Goal: Transaction & Acquisition: Download file/media

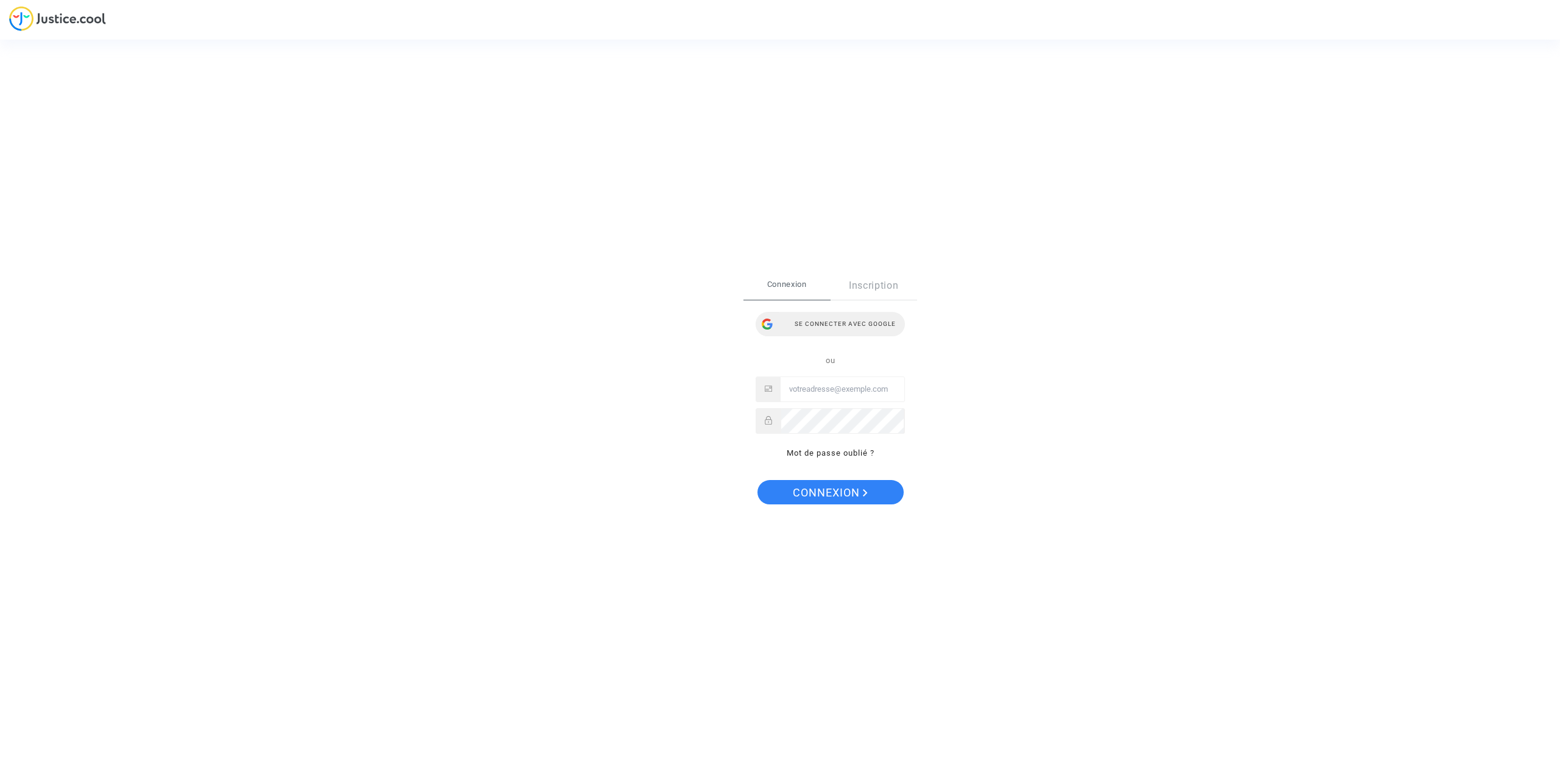
click at [816, 324] on div "Se connecter avec Google" at bounding box center [829, 324] width 149 height 24
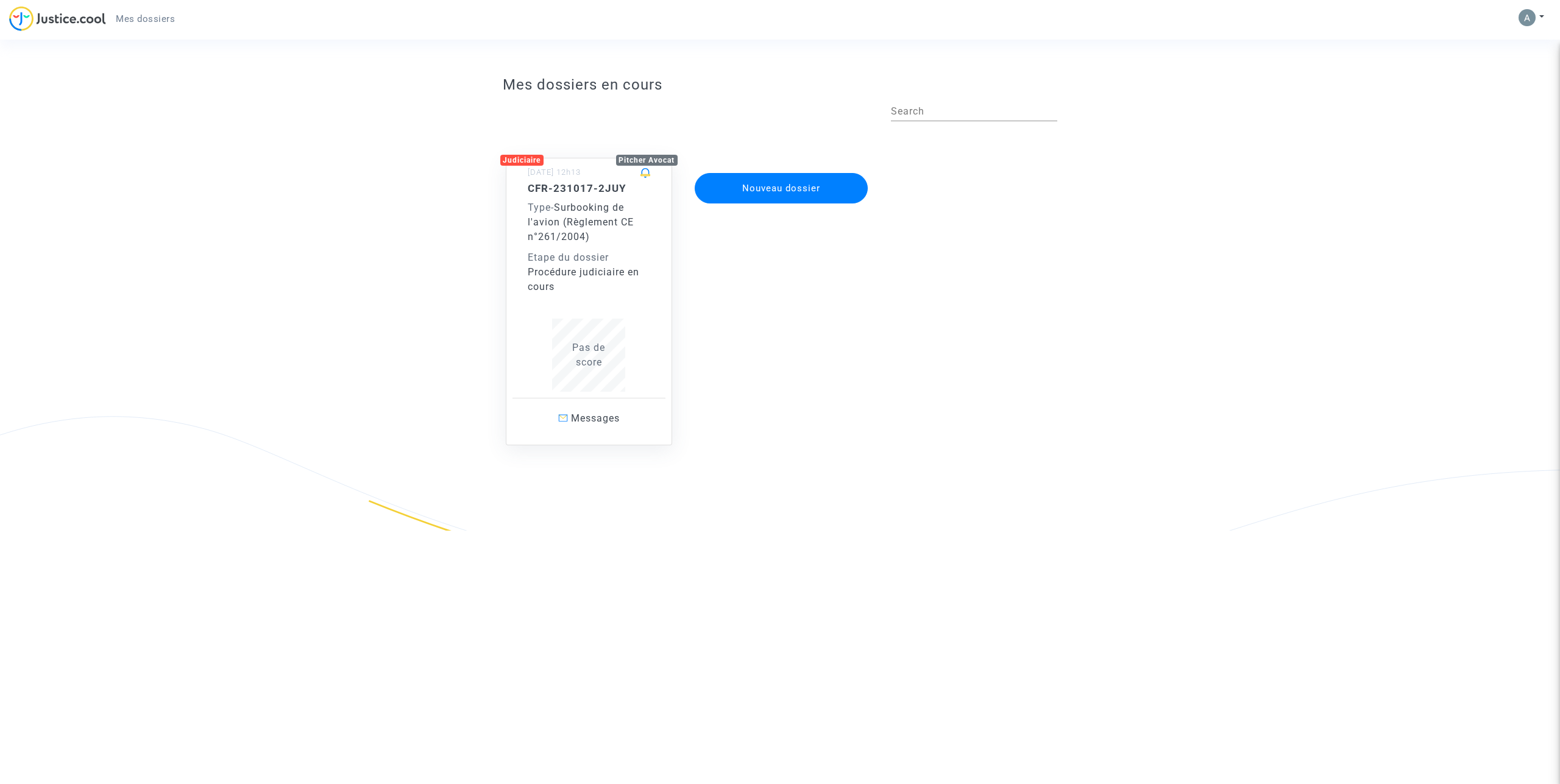
click at [602, 224] on span "Surbooking de l'avion (Règlement CE n°261/2004)" at bounding box center [580, 222] width 106 height 41
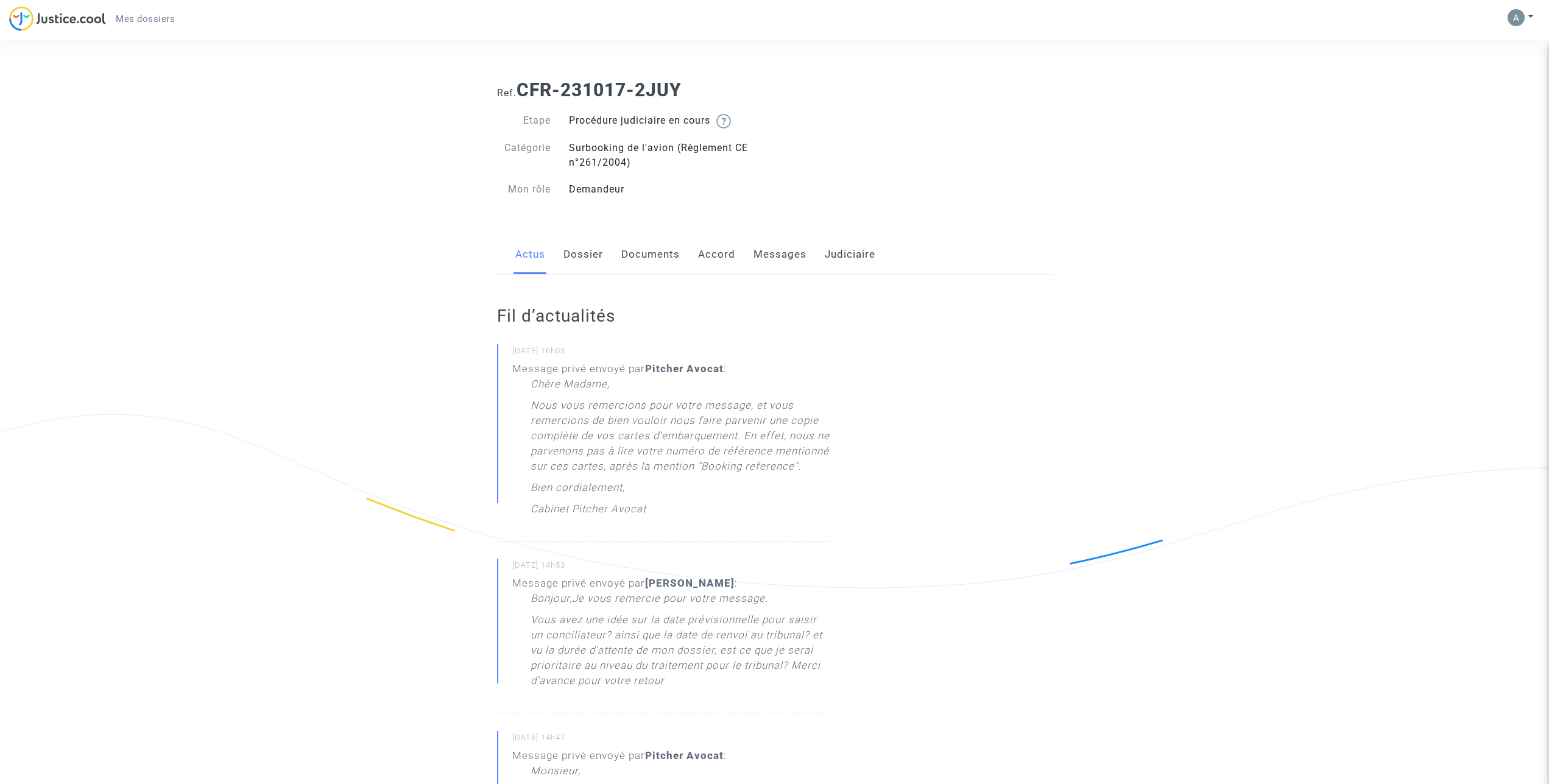
click at [583, 258] on link "Dossier" at bounding box center [583, 254] width 40 height 40
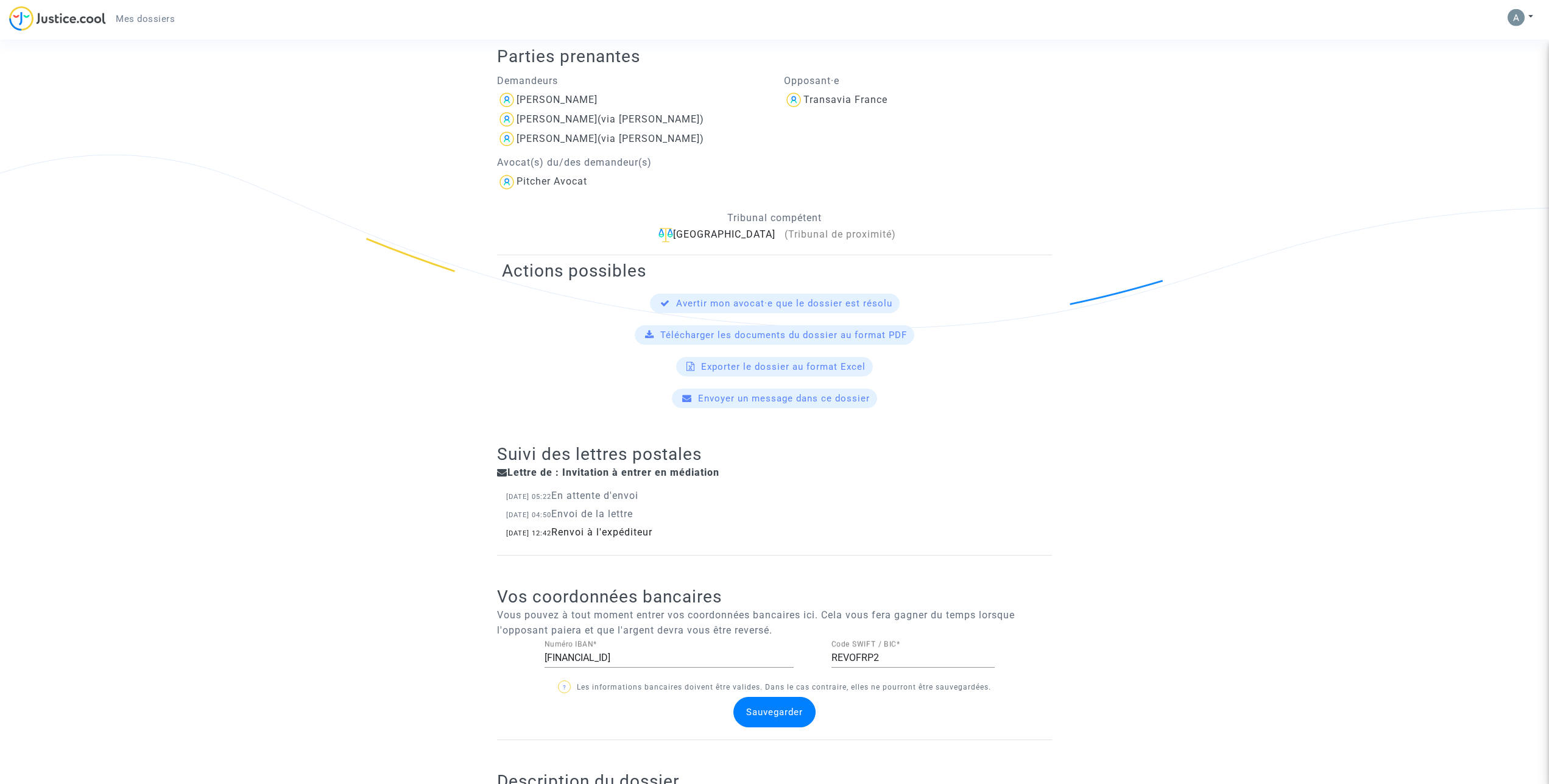
scroll to position [250, 0]
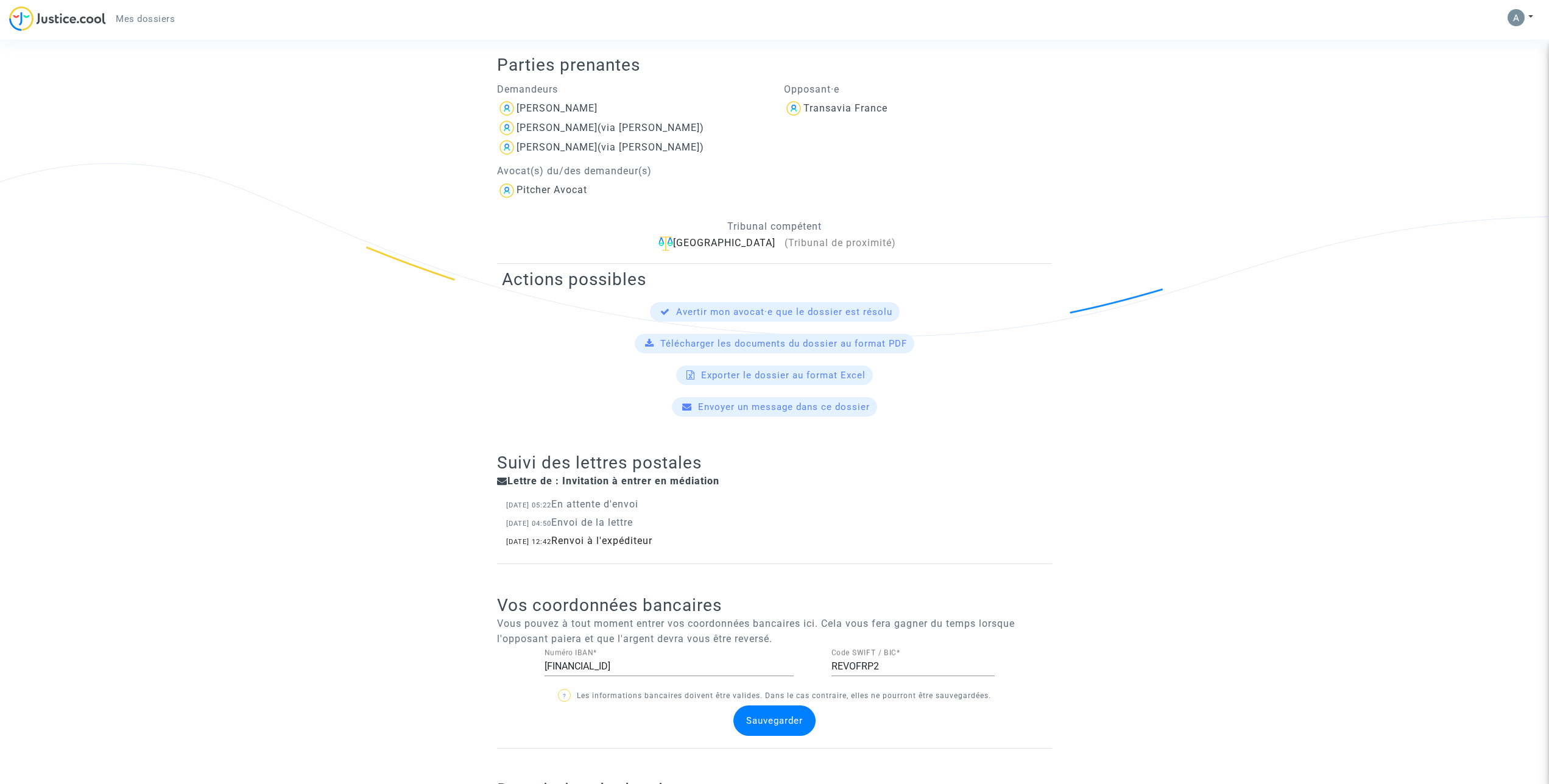
click at [766, 346] on span "Télécharger les documents du dossier au format PDF" at bounding box center [783, 343] width 247 height 11
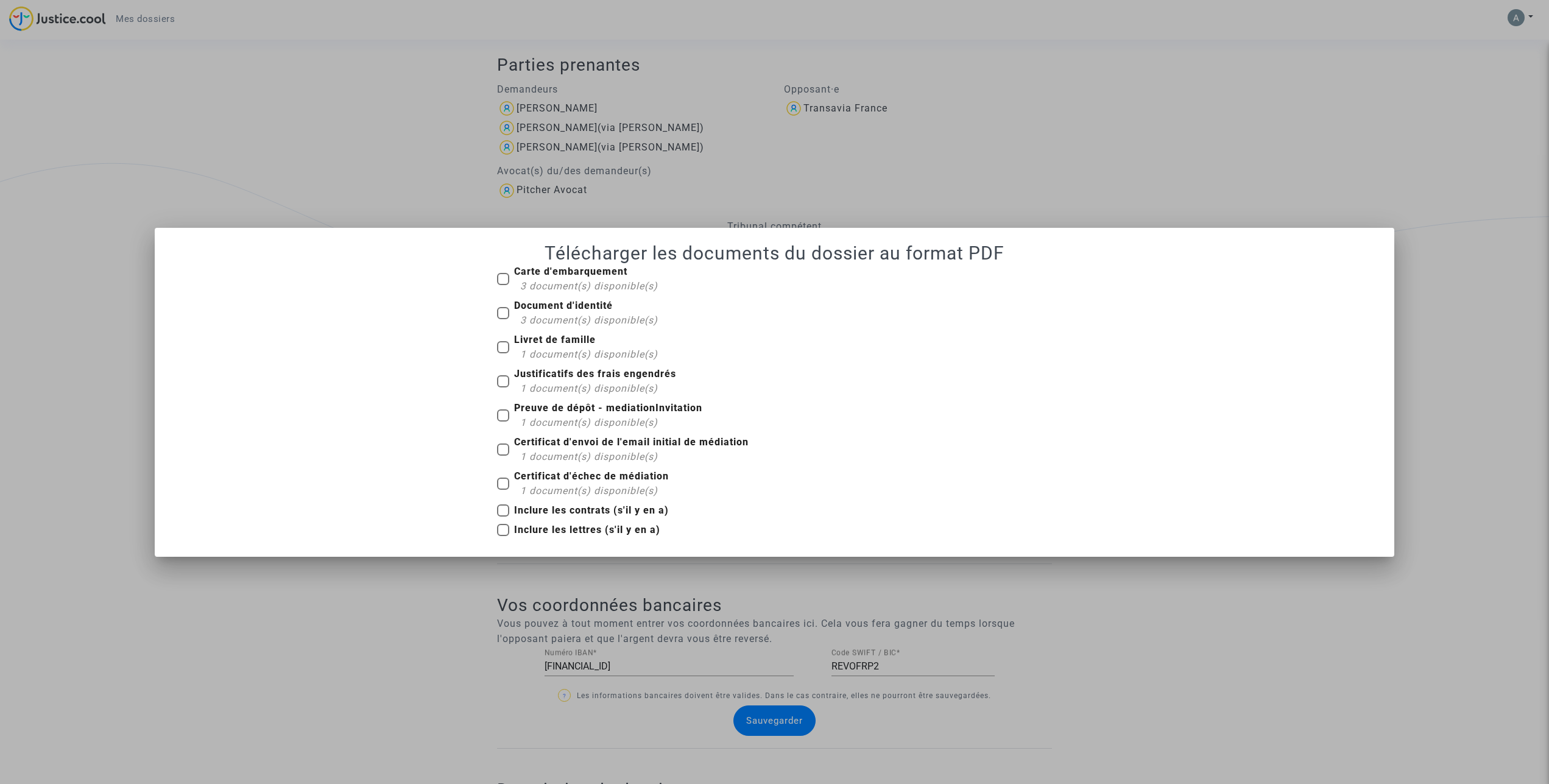
click at [502, 281] on span at bounding box center [503, 278] width 12 height 12
click at [503, 285] on input "Carte d'embarquement 3 document(s) disponible(s)" at bounding box center [503, 285] width 1 height 1
checkbox input "true"
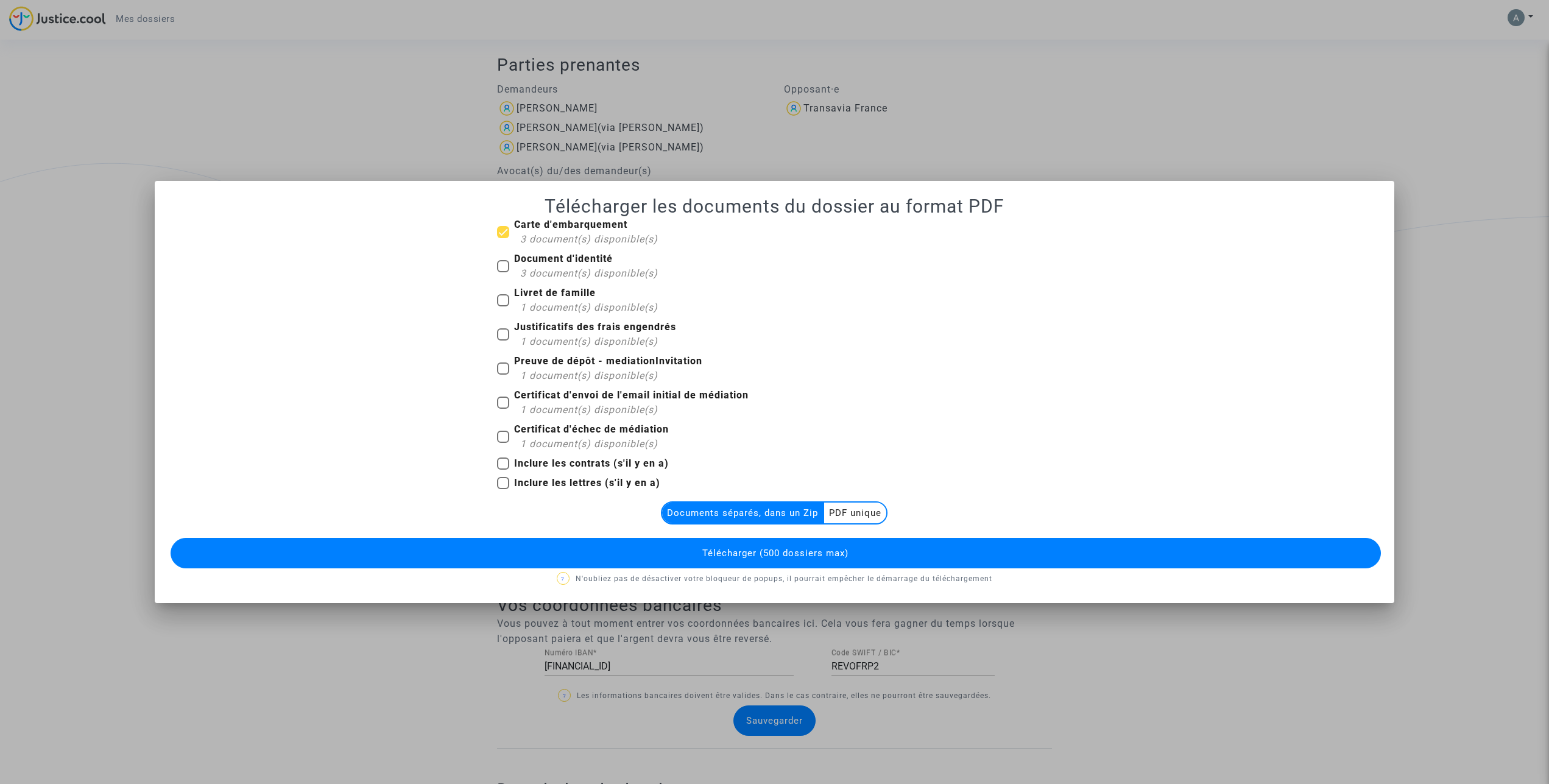
click at [783, 555] on span "Télécharger (500 dossiers max)" at bounding box center [775, 552] width 146 height 11
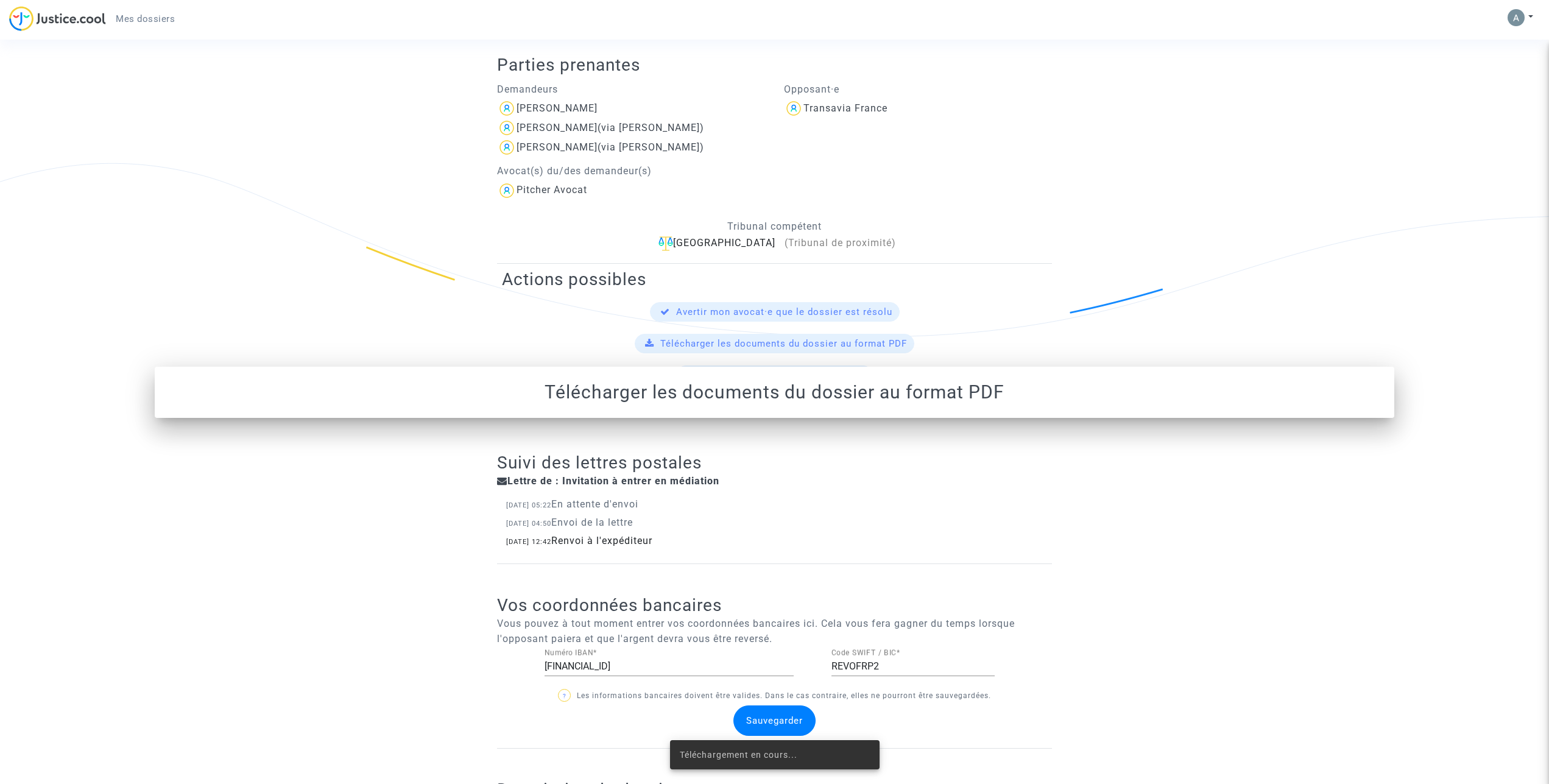
scroll to position [250, 0]
